Goal: Information Seeking & Learning: Learn about a topic

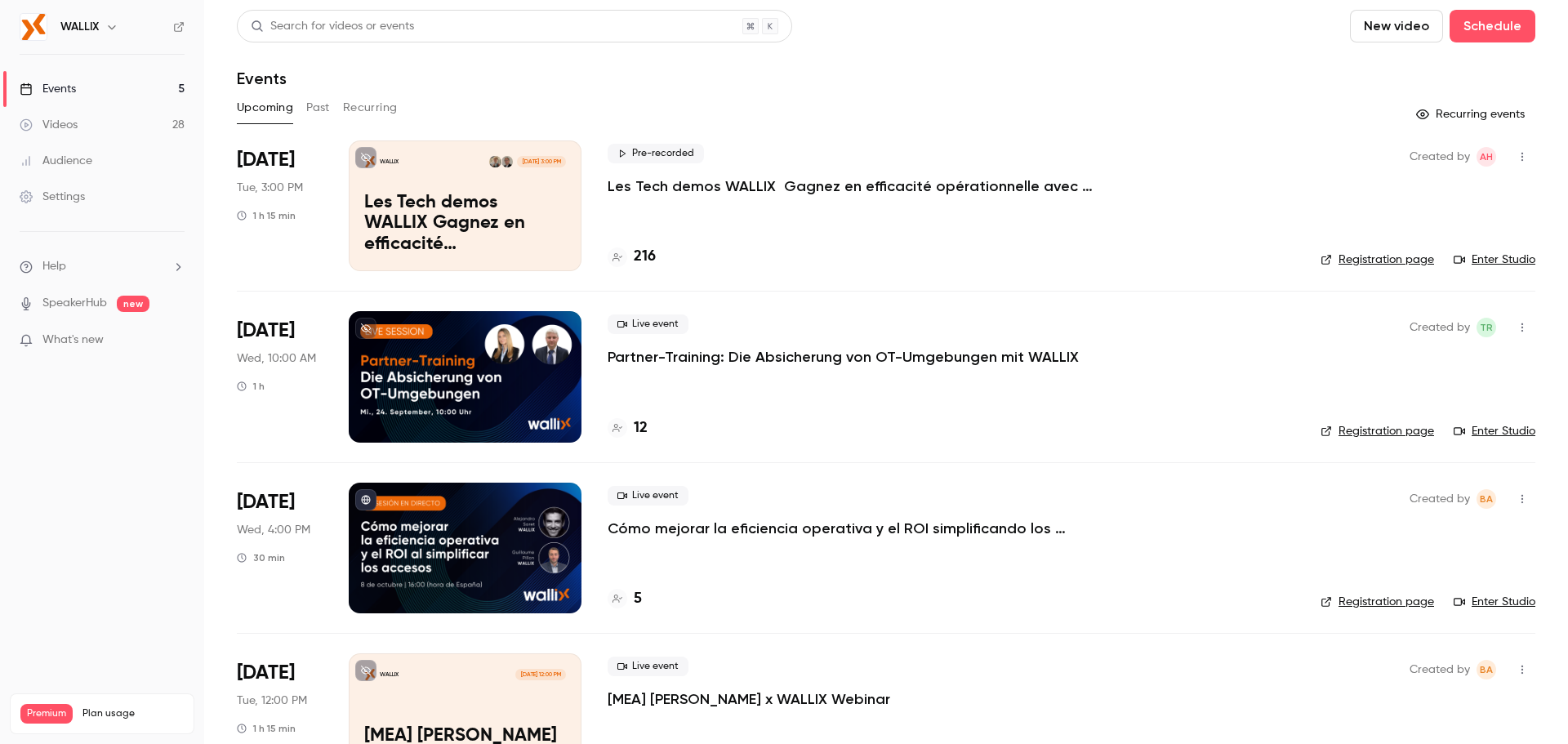
click at [308, 114] on button "Past" at bounding box center [318, 108] width 24 height 27
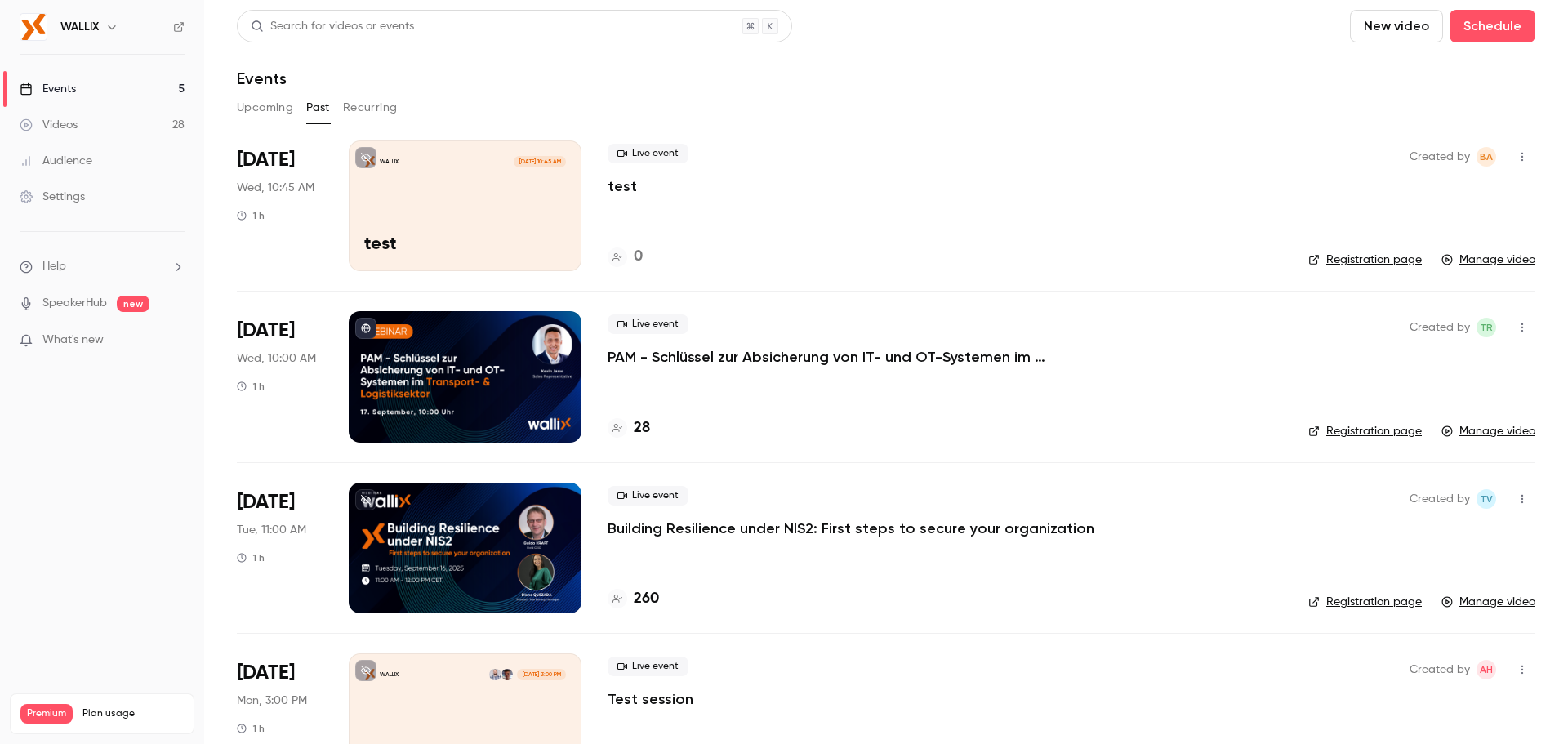
click at [61, 132] on div "Videos" at bounding box center [49, 125] width 58 height 16
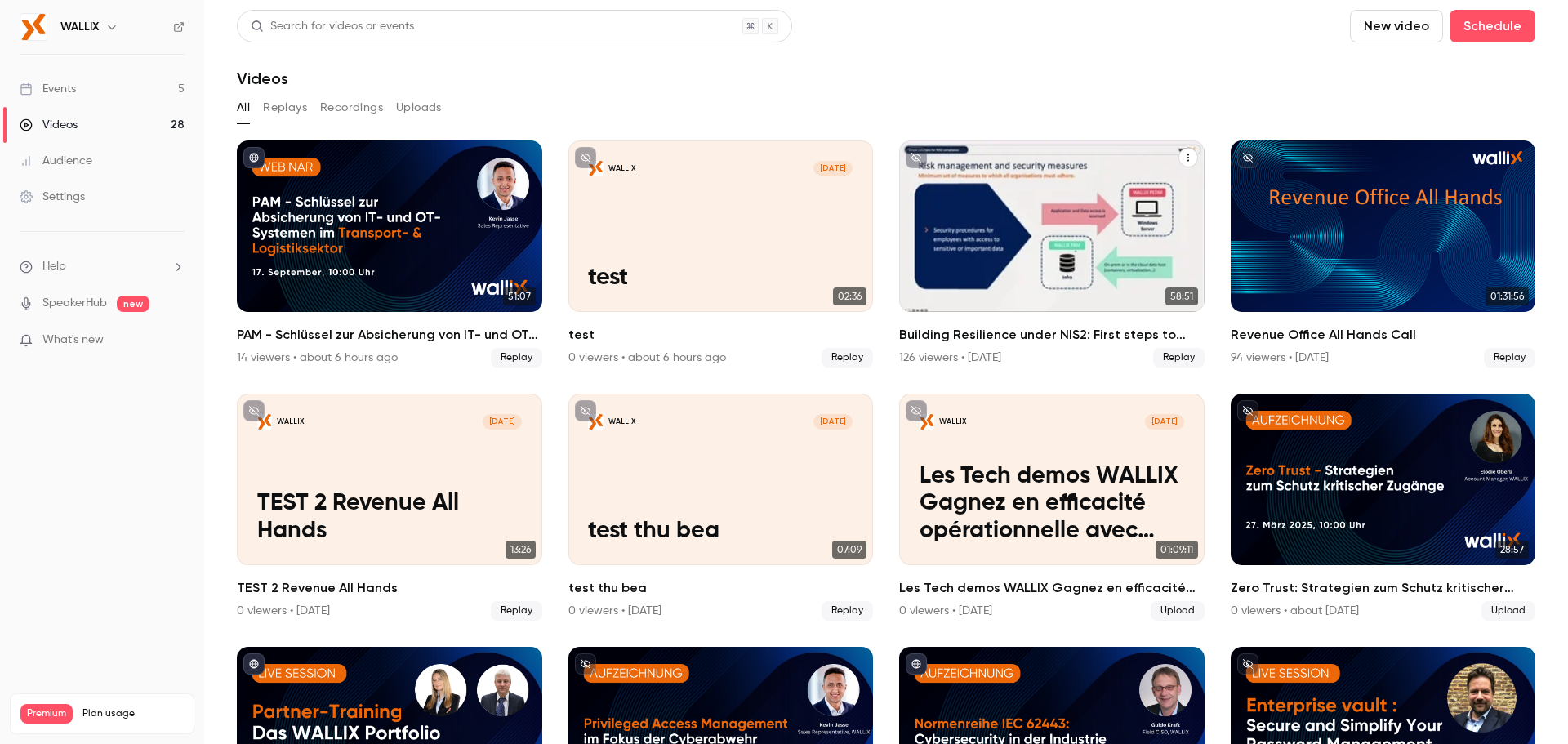
click at [1179, 160] on button "Building Resilience under NIS2: First steps to secure your organization" at bounding box center [1188, 157] width 19 height 19
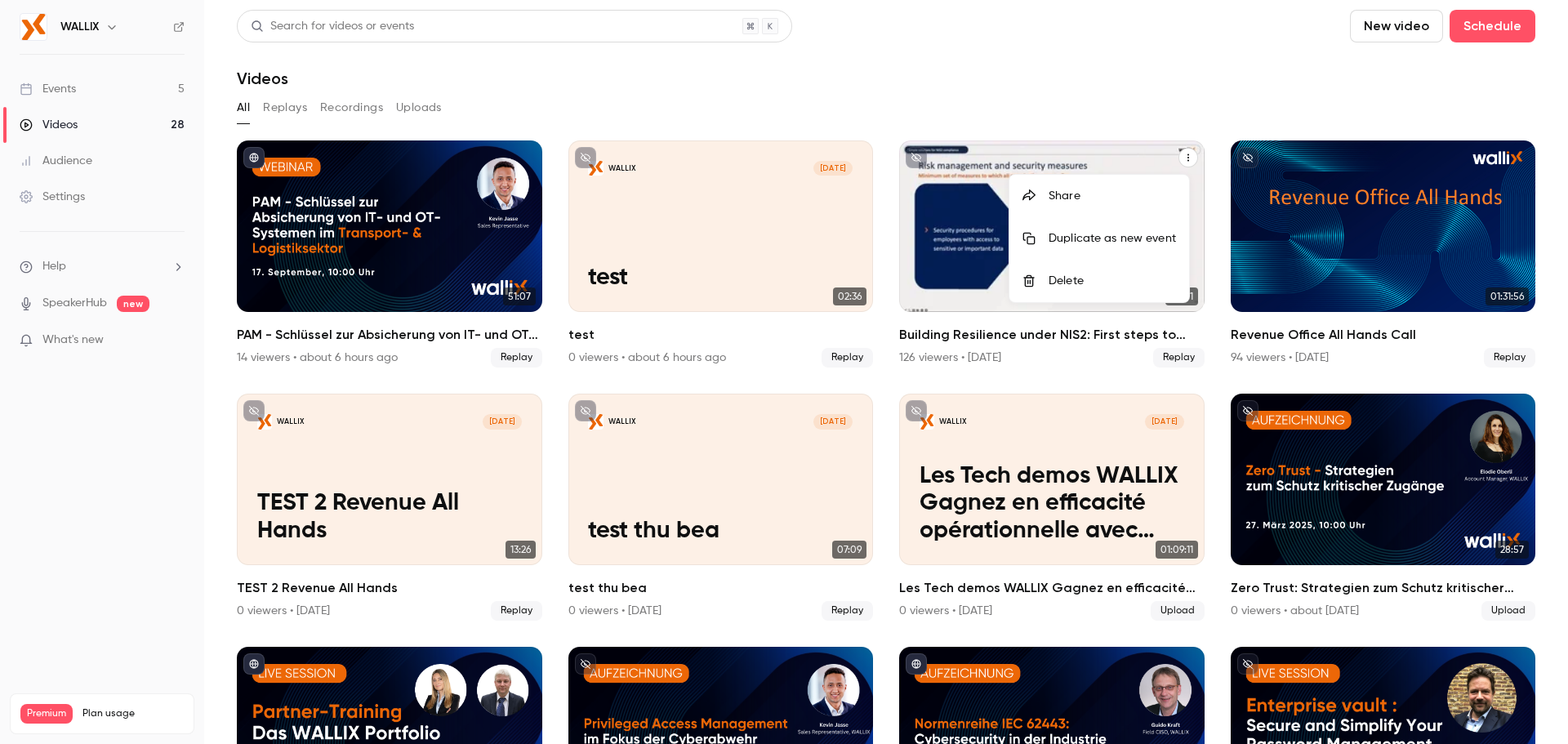
click at [1139, 99] on div at bounding box center [784, 372] width 1568 height 744
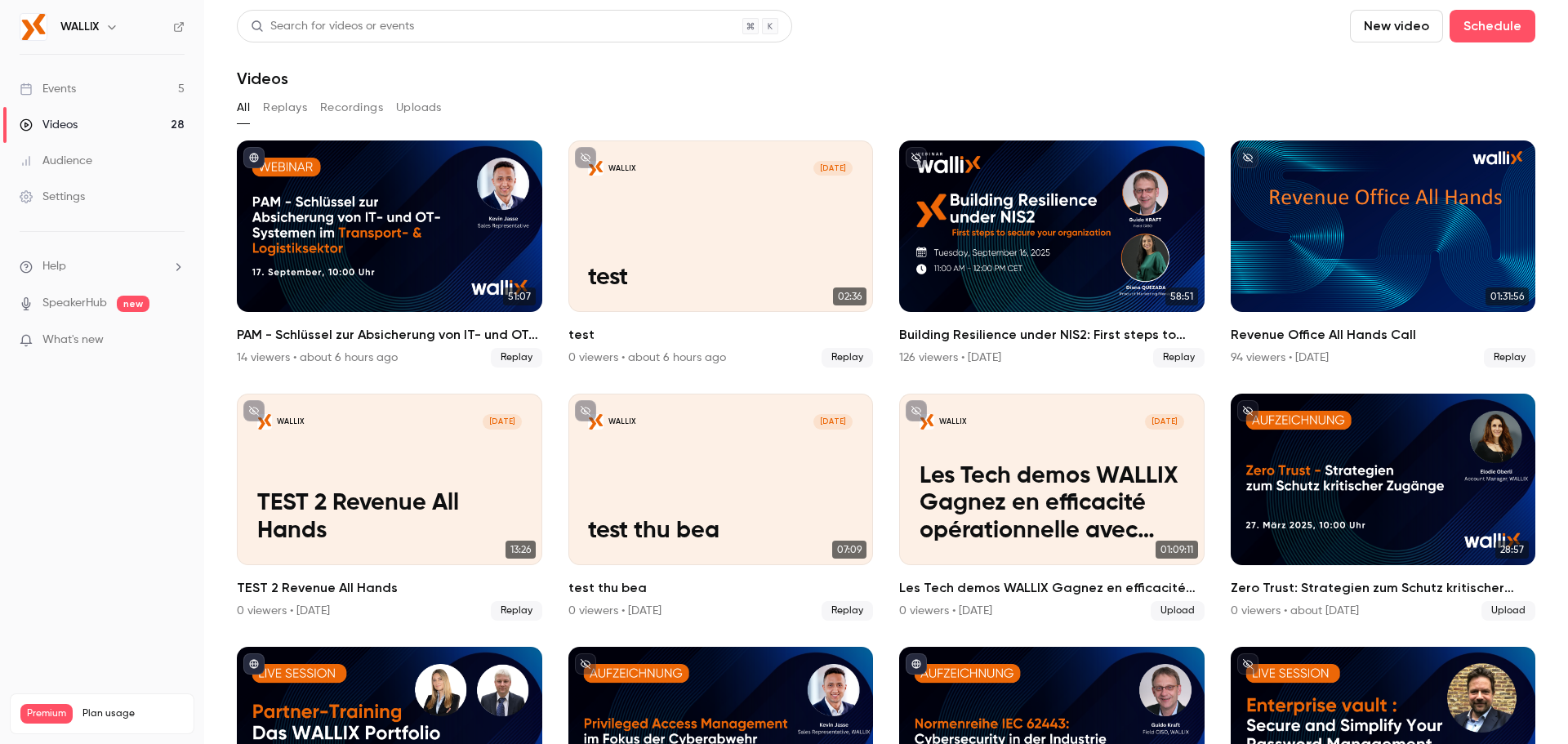
click at [273, 107] on button "Replays" at bounding box center [285, 108] width 44 height 27
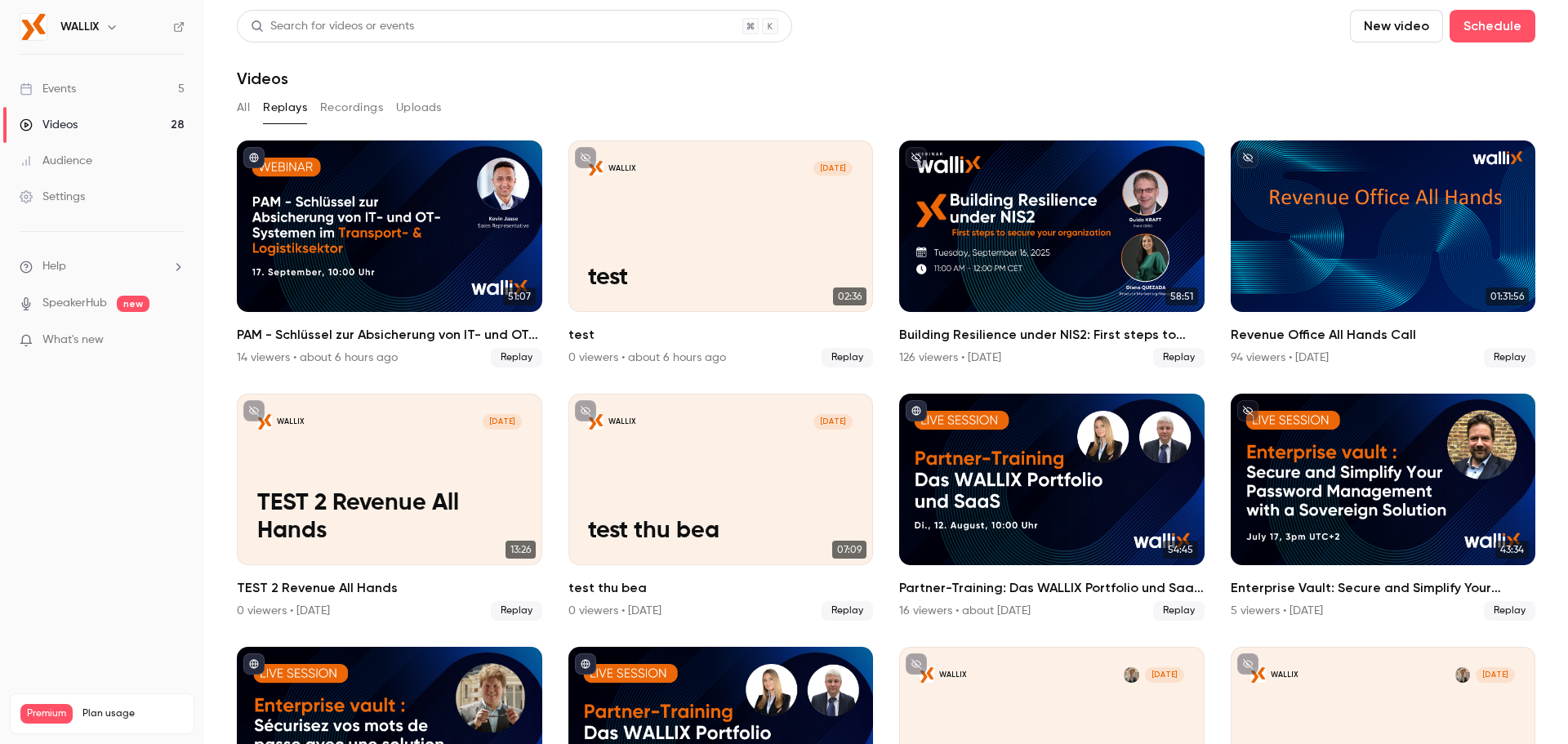
click at [123, 102] on link "Events 5" at bounding box center [102, 88] width 204 height 36
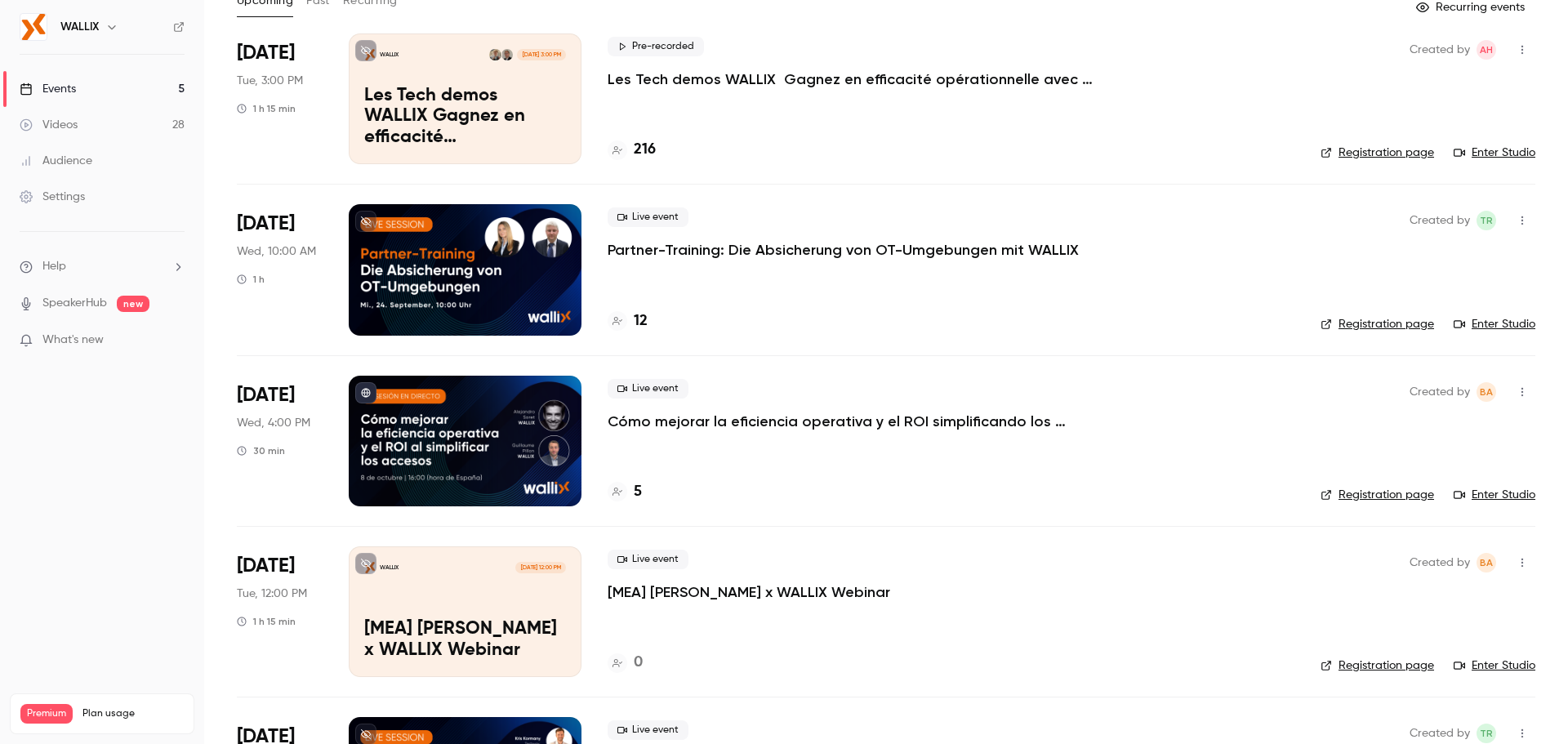
scroll to position [164, 0]
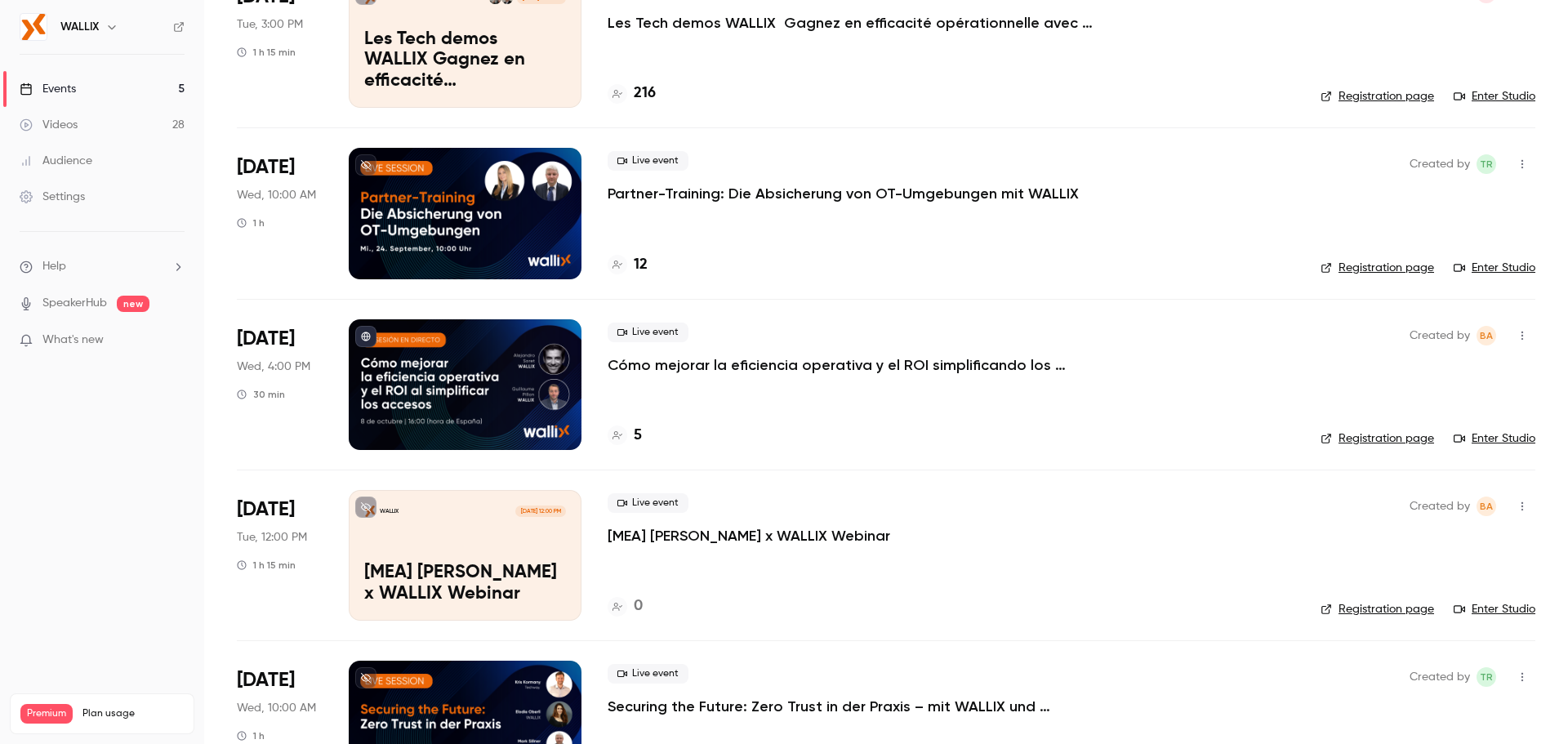
click at [488, 396] on div at bounding box center [465, 385] width 233 height 131
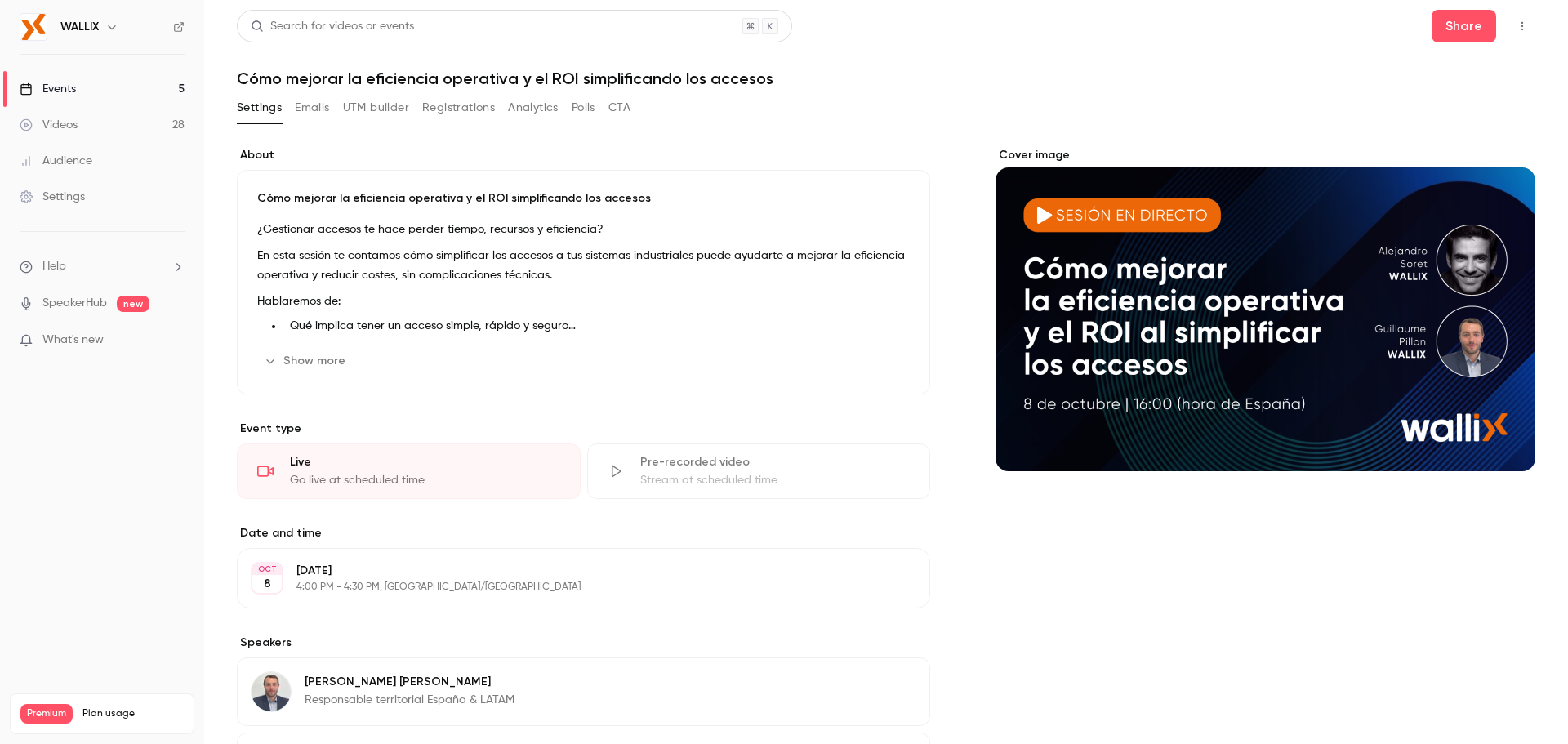
click at [330, 127] on div "About Cómo mejorar la eficiencia operativa y el ROI simplificando los accesos ¿…" at bounding box center [886, 547] width 1298 height 839
click at [427, 119] on button "Registrations" at bounding box center [458, 108] width 73 height 27
